Goal: Information Seeking & Learning: Learn about a topic

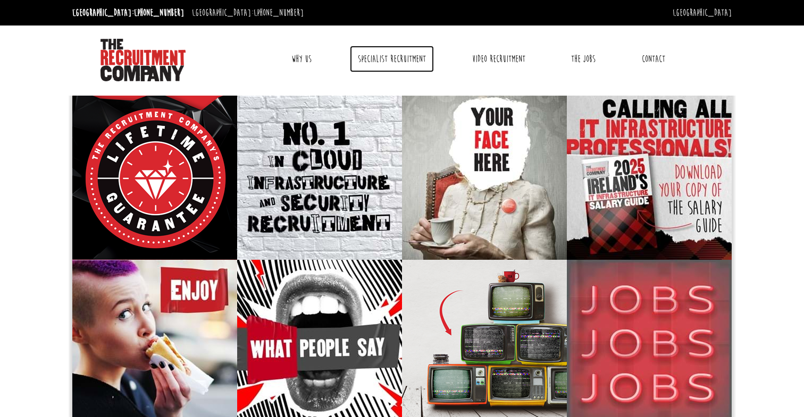
click at [416, 65] on link "Specialist Recruitment" at bounding box center [392, 59] width 84 height 27
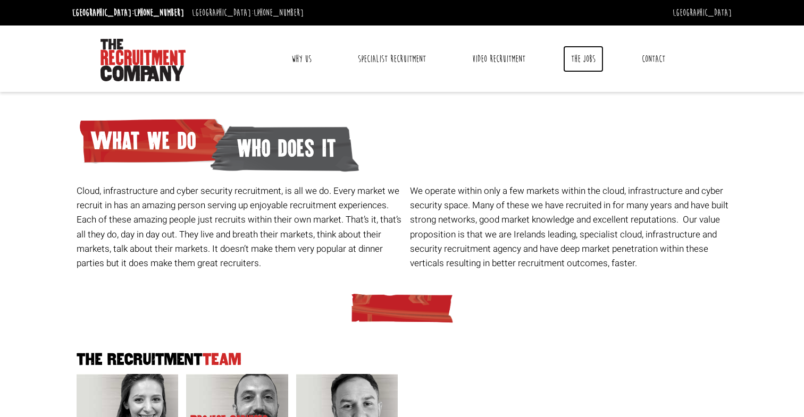
click at [592, 57] on link "The Jobs" at bounding box center [583, 59] width 40 height 27
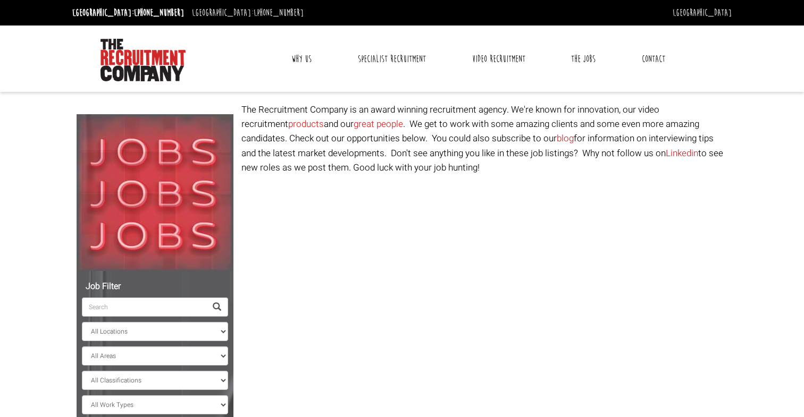
select select "[GEOGRAPHIC_DATA]"
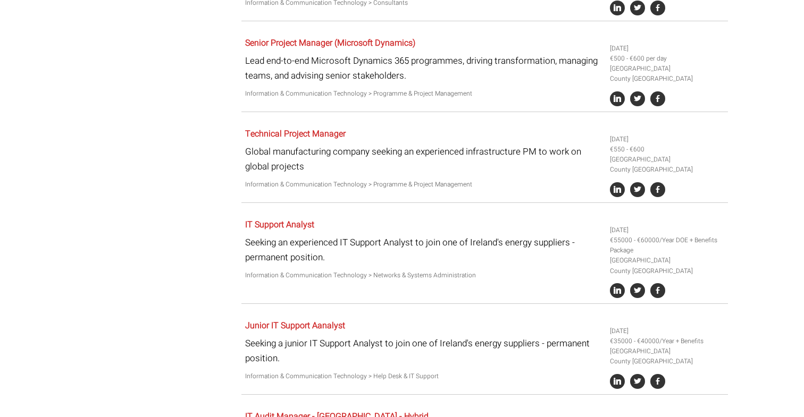
scroll to position [553, 0]
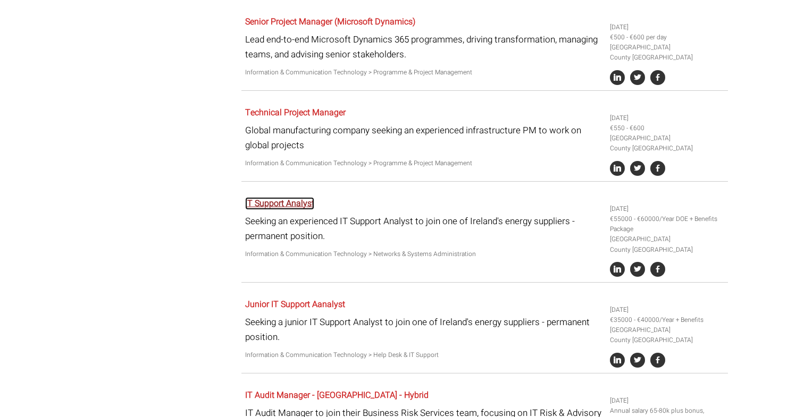
click at [292, 200] on link "IT Support Analyst" at bounding box center [279, 203] width 69 height 13
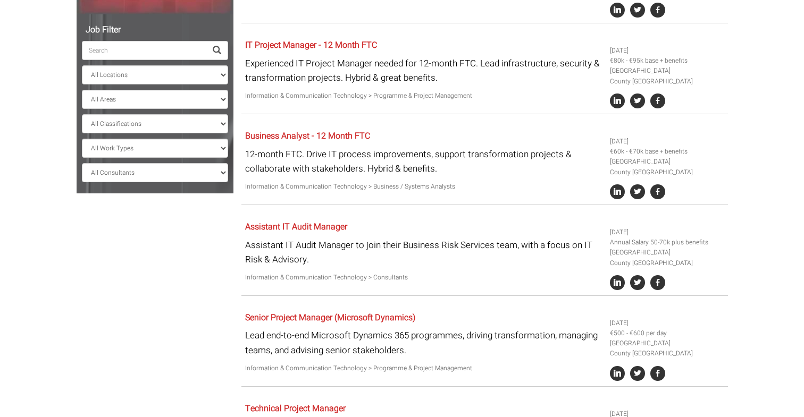
scroll to position [235, 0]
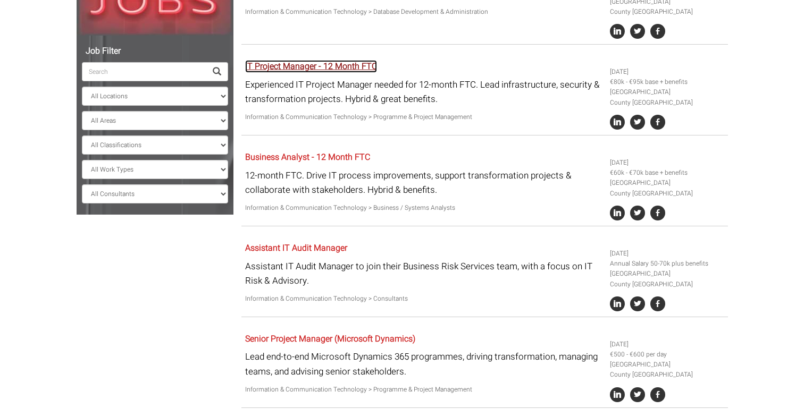
click at [280, 72] on link "IT Project Manager - 12 Month FTC" at bounding box center [311, 66] width 132 height 13
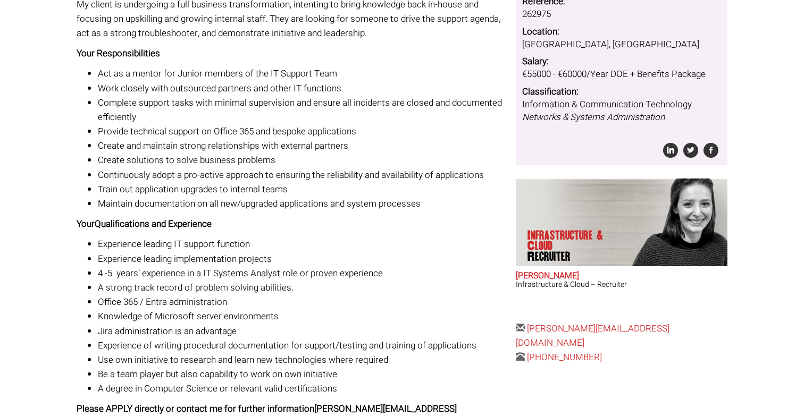
scroll to position [213, 0]
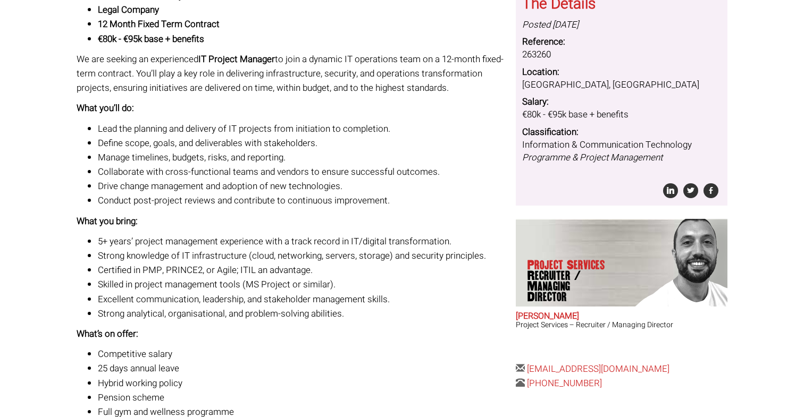
scroll to position [191, 0]
